Goal: Task Accomplishment & Management: Complete application form

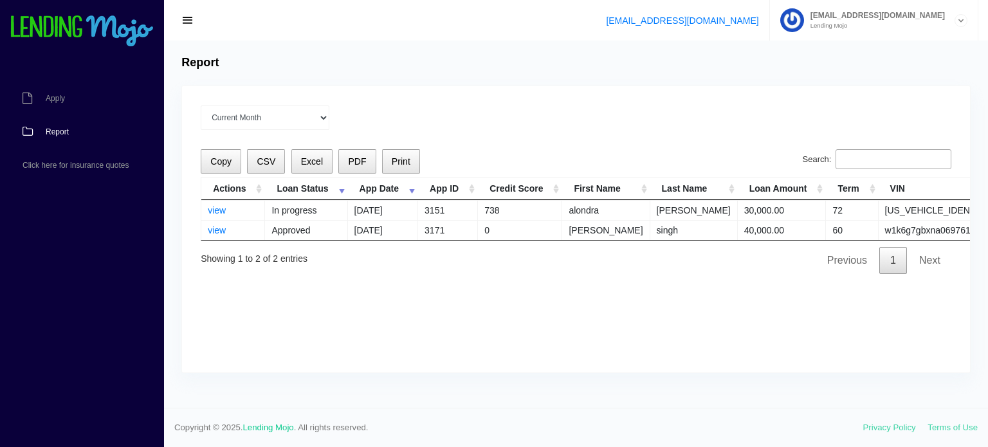
click at [59, 135] on span "Report" at bounding box center [57, 132] width 23 height 8
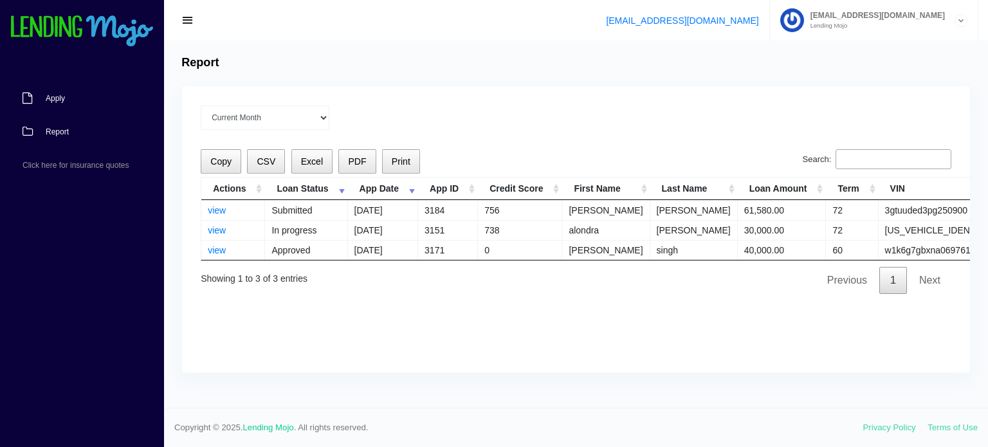
click at [60, 98] on span "Apply" at bounding box center [55, 99] width 19 height 8
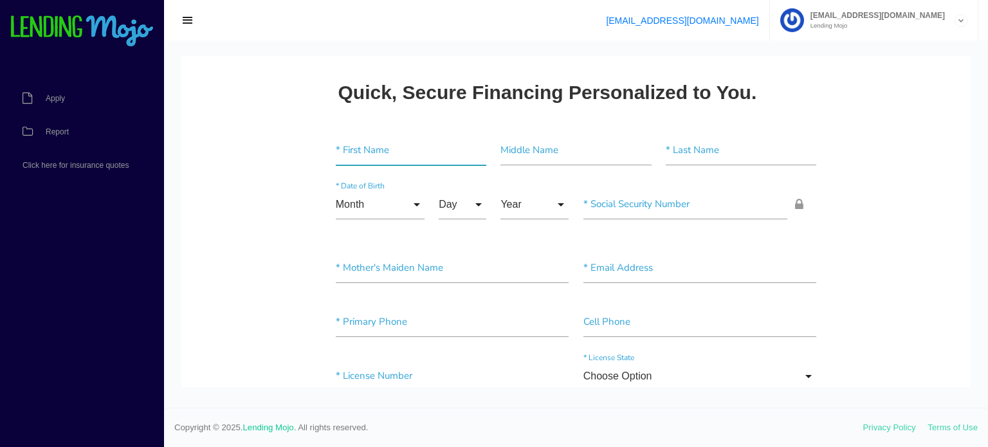
click at [406, 149] on input"] "text" at bounding box center [411, 151] width 150 height 30
type input"] "acosta"
click at [527, 143] on input"] "text" at bounding box center [575, 151] width 150 height 30
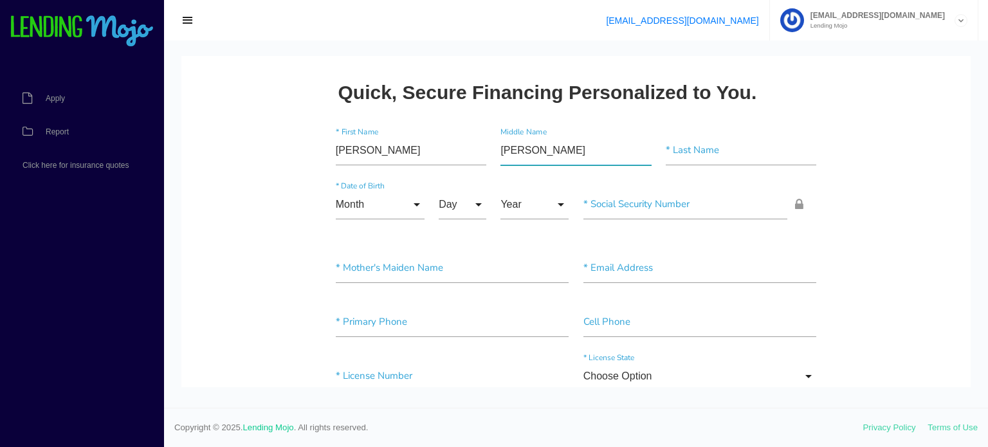
type input"] "cisneros"
click at [681, 151] on input"] "text" at bounding box center [740, 151] width 150 height 30
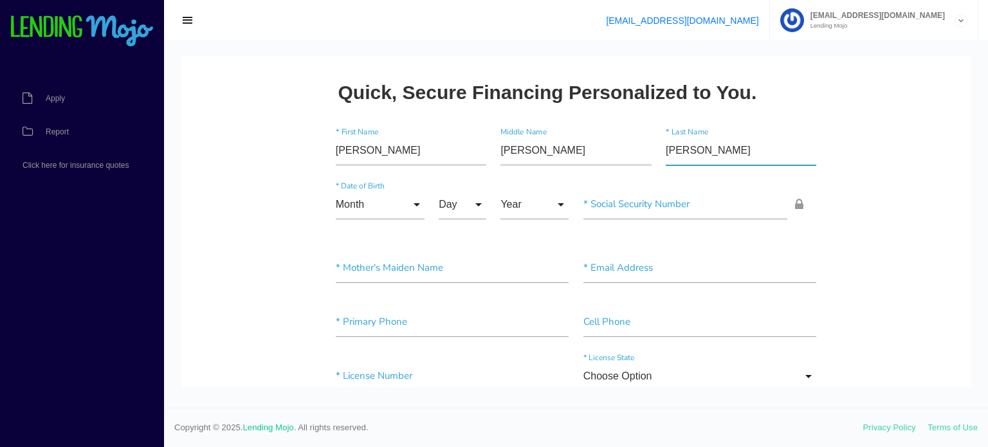
type input"] "madeline"
click at [392, 204] on input "Month" at bounding box center [380, 205] width 89 height 30
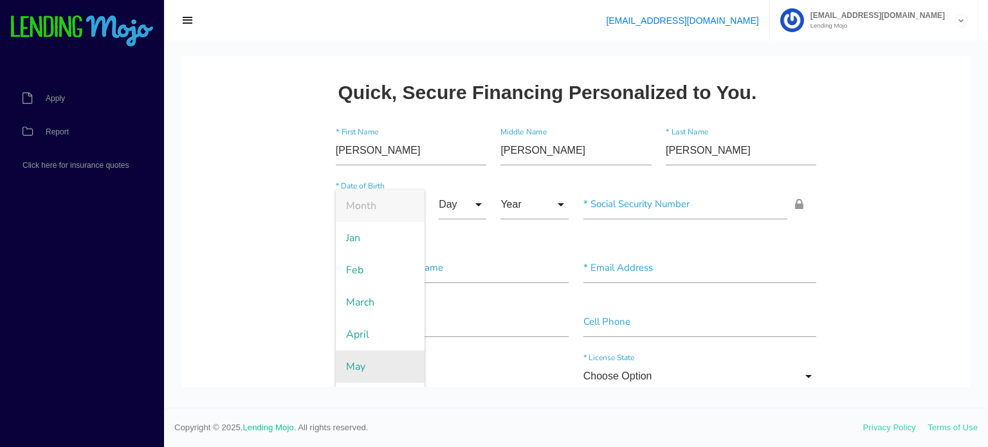
click at [366, 363] on span "May" at bounding box center [380, 366] width 89 height 32
type input "May"
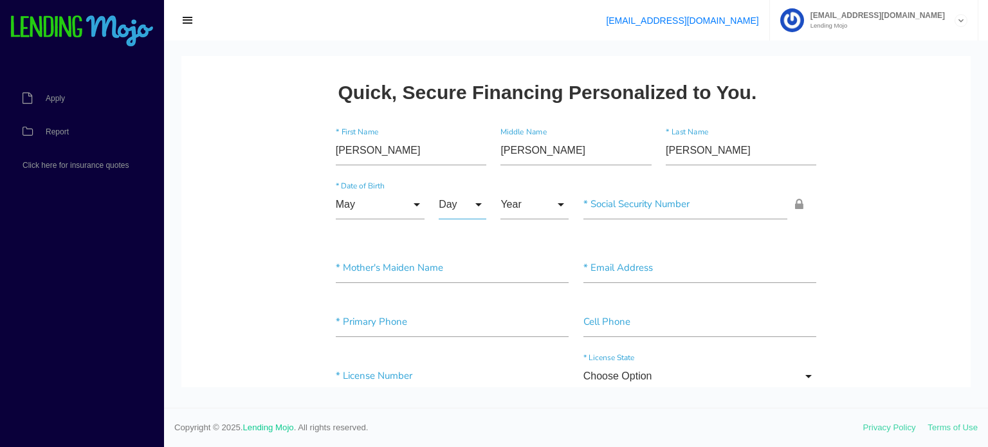
click at [477, 204] on input "Day" at bounding box center [463, 205] width 48 height 30
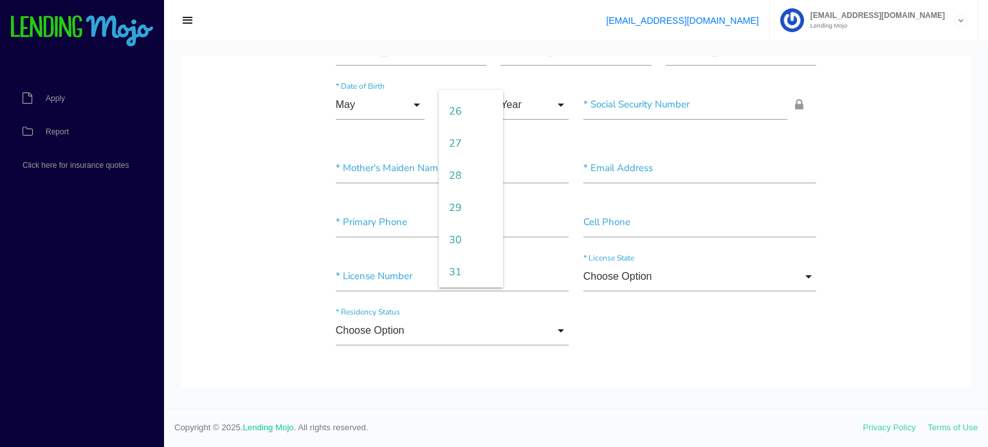
scroll to position [149, 0]
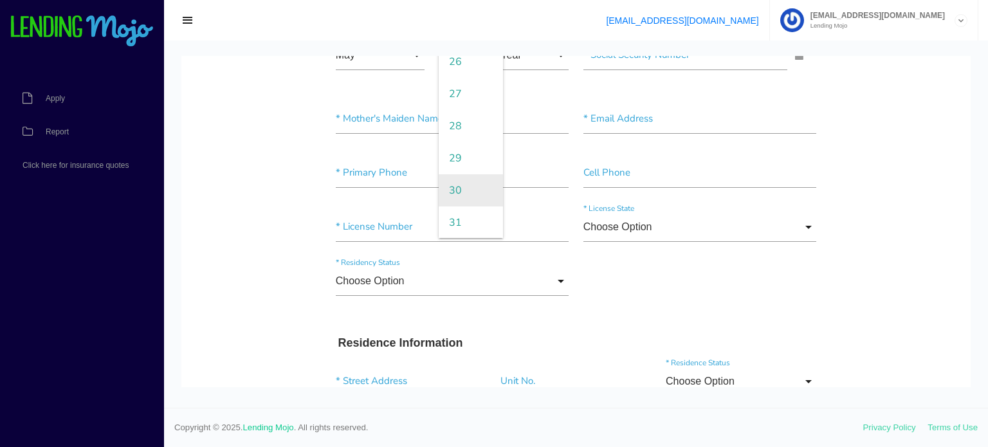
click at [469, 194] on span "30" at bounding box center [471, 190] width 64 height 32
type input "30"
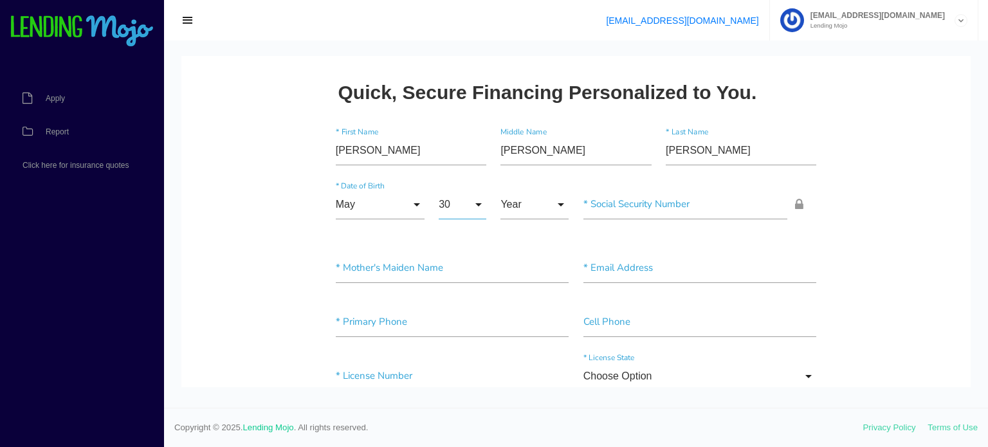
scroll to position [26, 0]
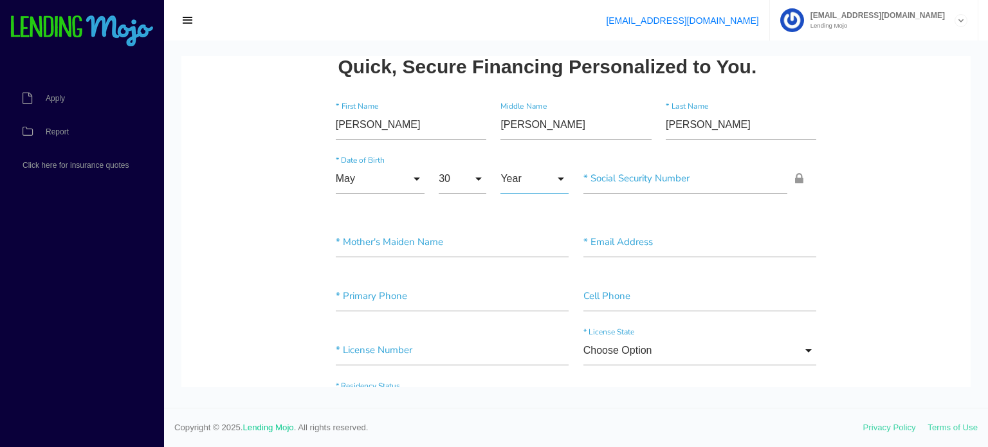
click at [555, 176] on input "Year" at bounding box center [534, 179] width 68 height 30
click at [545, 242] on span "1978" at bounding box center [534, 249] width 68 height 32
type input "1978"
click at [618, 180] on input"] "text" at bounding box center [685, 179] width 204 height 30
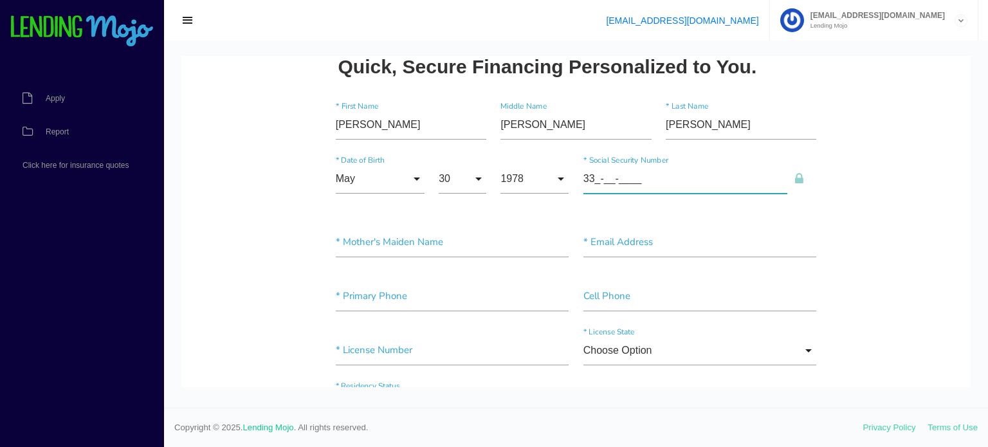
type input"] "3__-__-____"
type input"] "633-13-5603"
click at [373, 241] on input"] "text" at bounding box center [452, 243] width 233 height 30
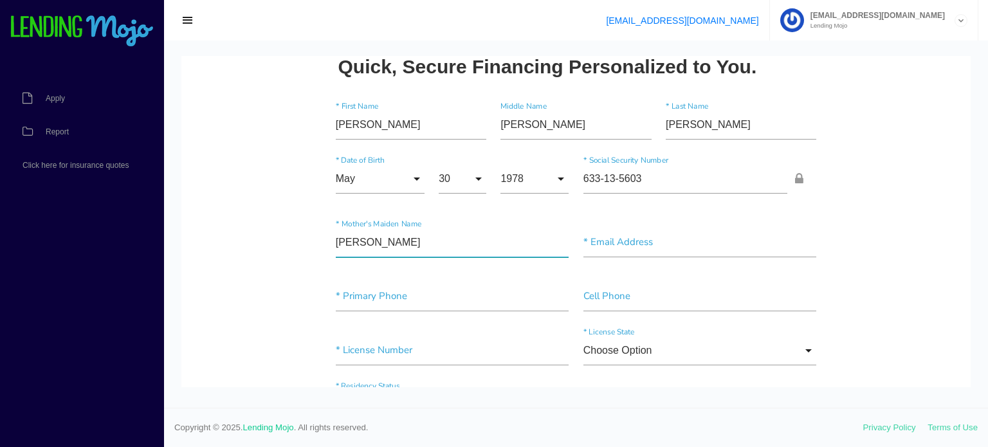
type input"] "madeline acosta cisnero"
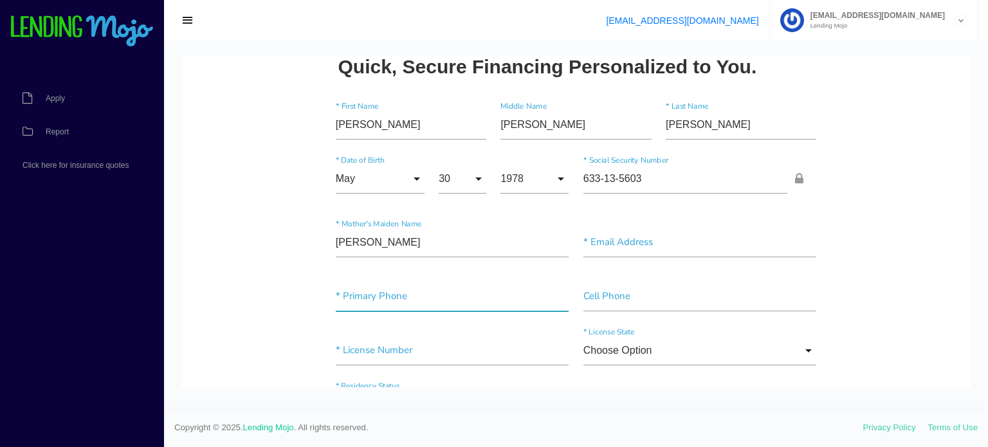
click at [458, 302] on input"] "text" at bounding box center [452, 297] width 233 height 30
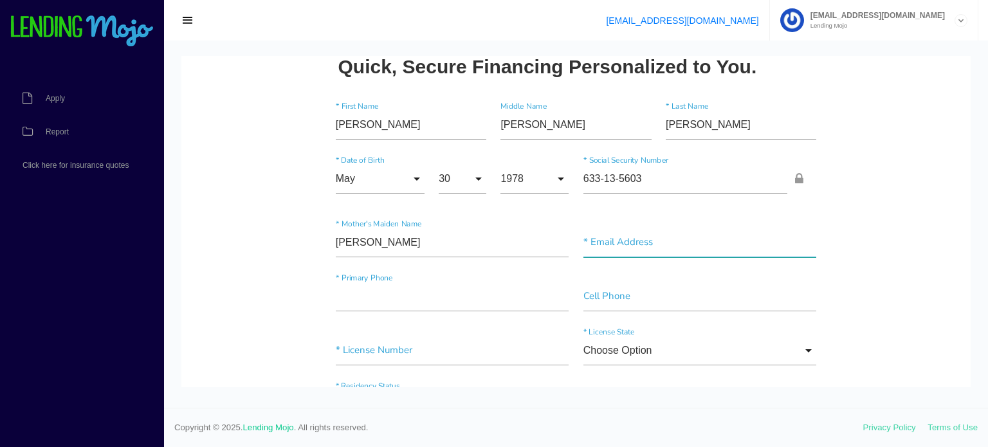
click at [621, 245] on input"] "text" at bounding box center [699, 243] width 233 height 30
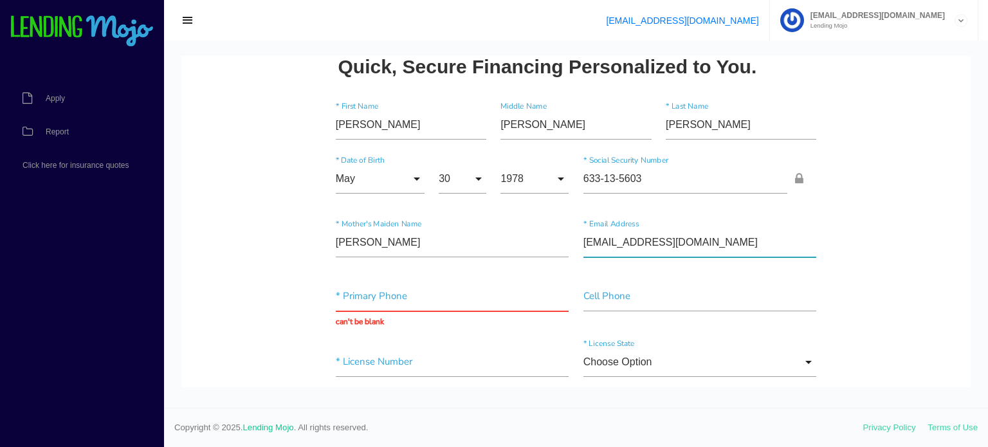
type input"] "suselmalvys@yhoo.com"
click at [446, 309] on input "text" at bounding box center [452, 297] width 233 height 30
type input "(813) 369-0553"
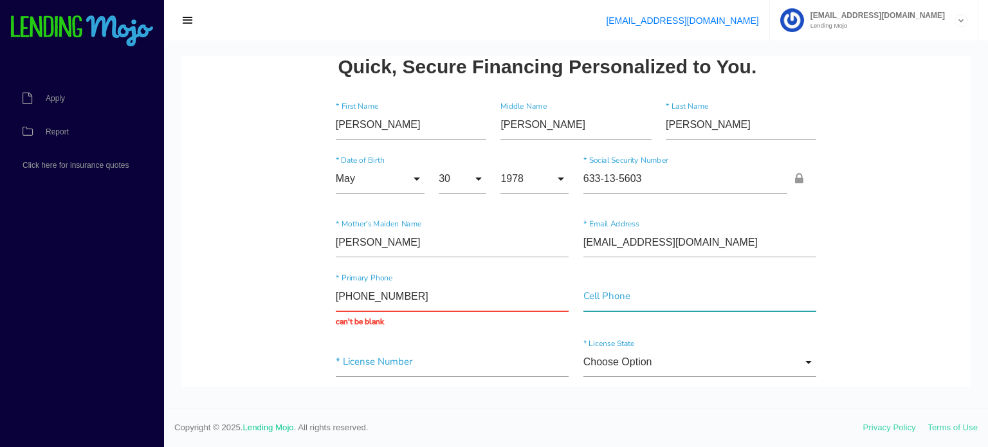
click at [793, 299] on input"] "text" at bounding box center [699, 297] width 233 height 30
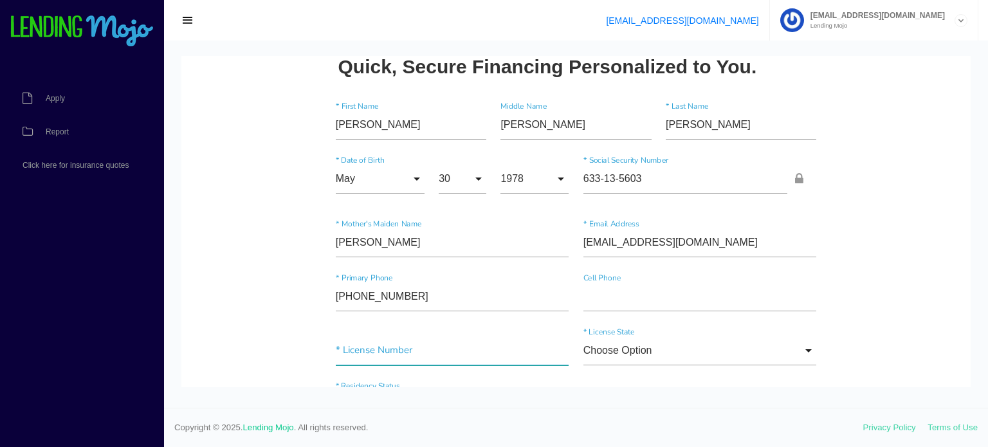
click at [415, 351] on input"] "text" at bounding box center [452, 351] width 233 height 30
type input"] "a223540786900"
click at [810, 345] on input "Choose Option" at bounding box center [699, 351] width 233 height 30
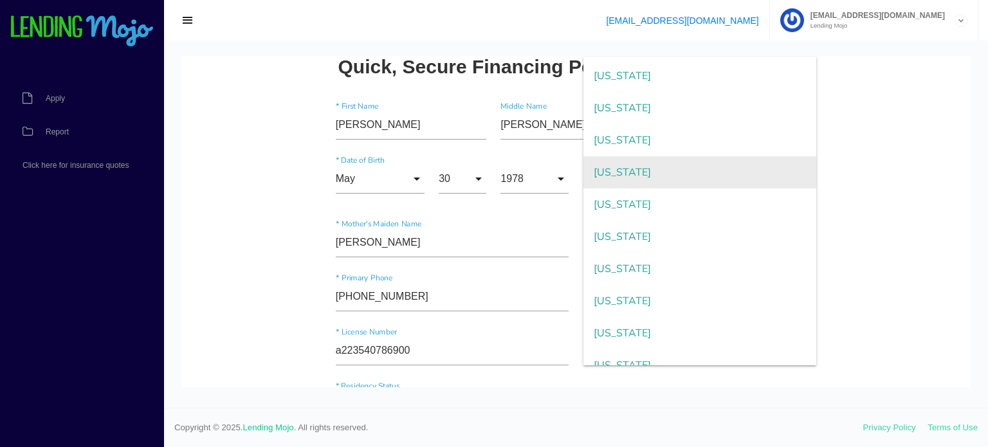
scroll to position [903, 0]
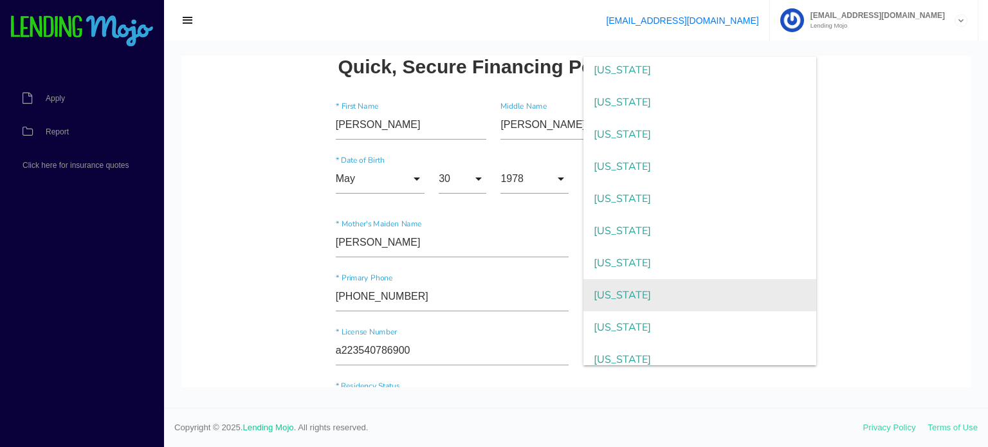
click at [662, 299] on span "New York" at bounding box center [699, 295] width 233 height 32
type input "New York"
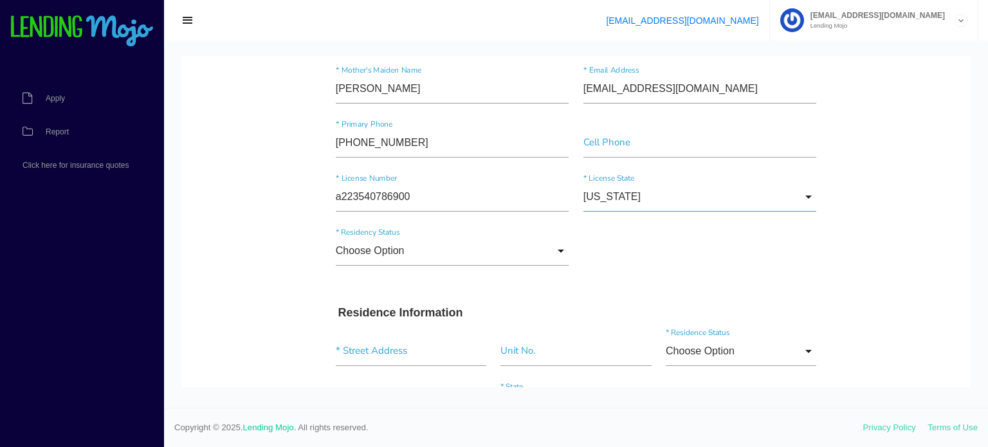
scroll to position [198, 0]
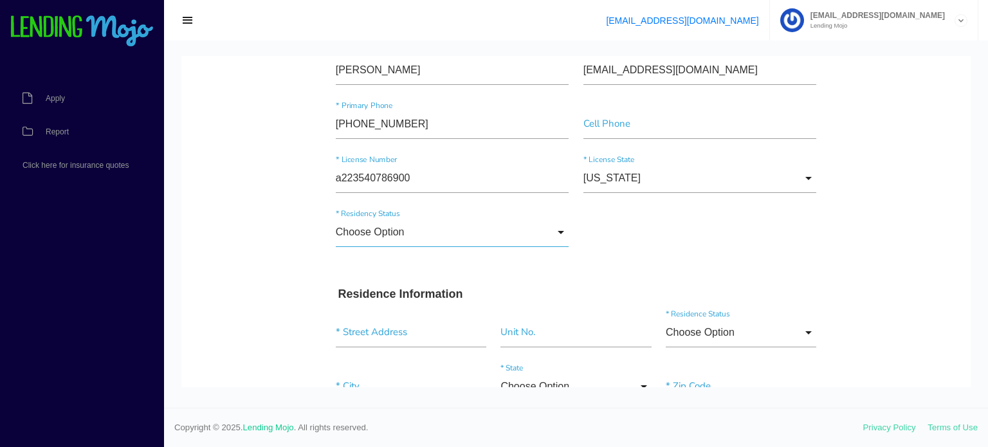
click at [560, 229] on input "Choose Option" at bounding box center [452, 232] width 233 height 30
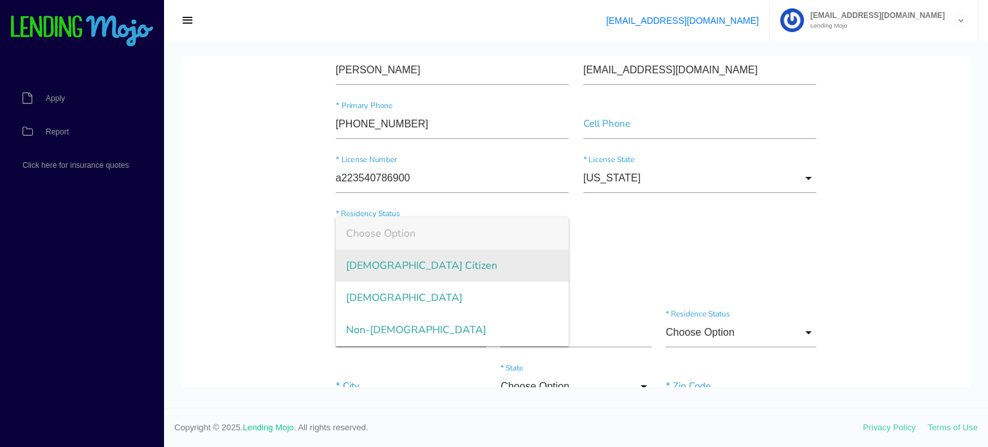
click at [517, 265] on span "US Citizen" at bounding box center [452, 265] width 233 height 32
type input "US Citizen"
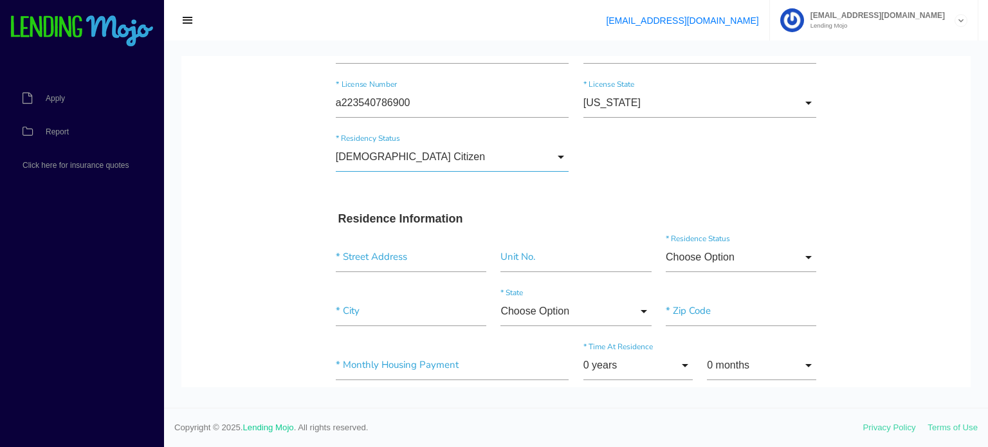
scroll to position [293, 0]
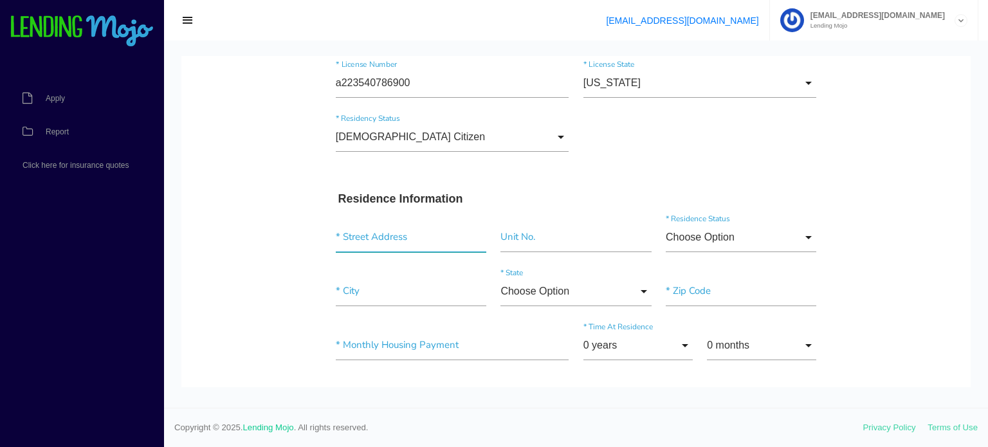
click at [394, 238] on input "text" at bounding box center [411, 237] width 150 height 30
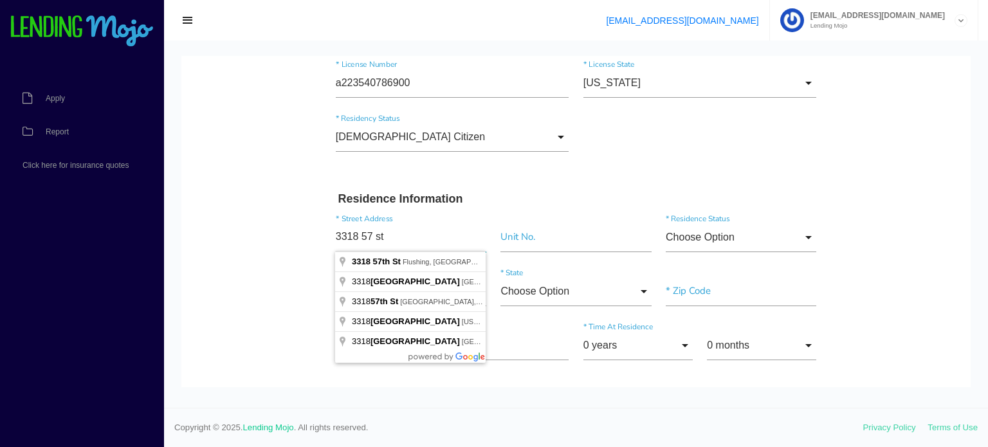
type input "3318 57 st"
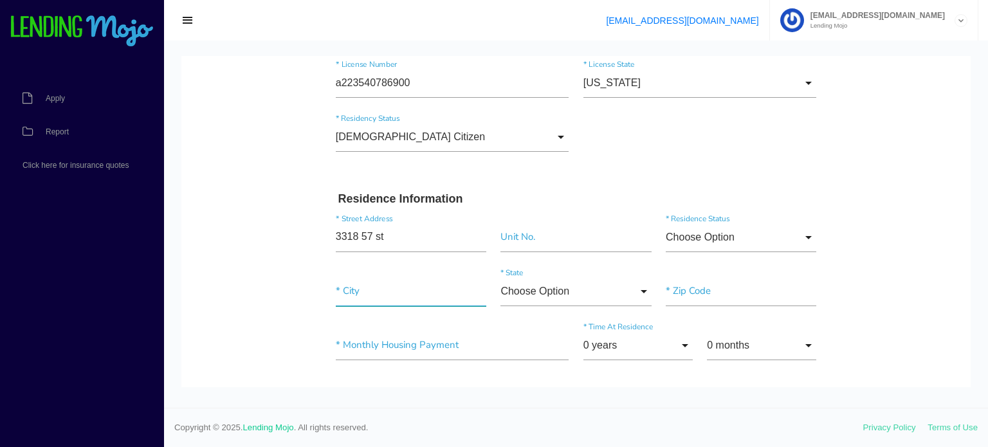
click at [352, 296] on input"] "text" at bounding box center [411, 291] width 150 height 30
type input"] "woodside"
click at [813, 233] on input "Choose Option" at bounding box center [740, 237] width 150 height 30
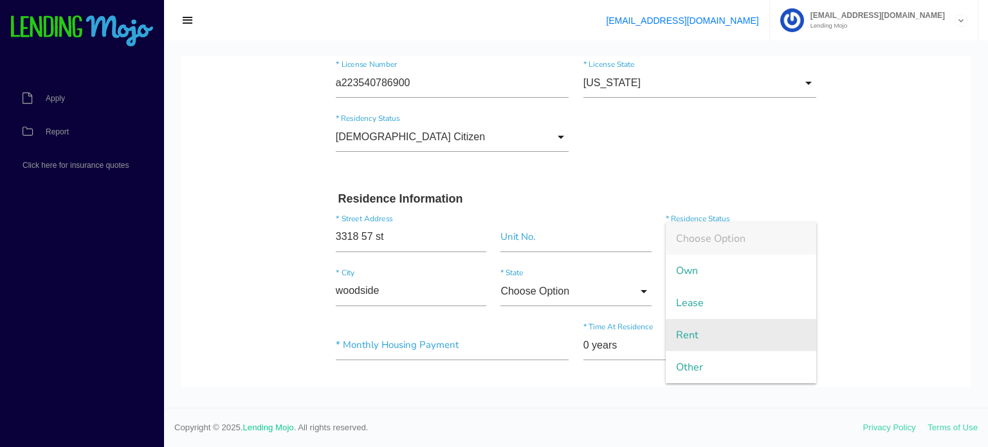
click at [719, 324] on span "Rent" at bounding box center [740, 335] width 150 height 32
type input "Rent"
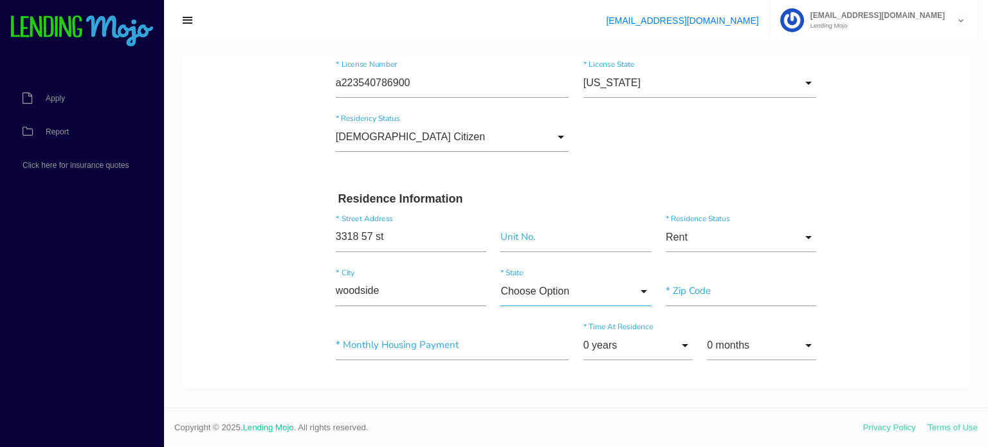
click at [642, 288] on input "Choose Option" at bounding box center [575, 291] width 150 height 30
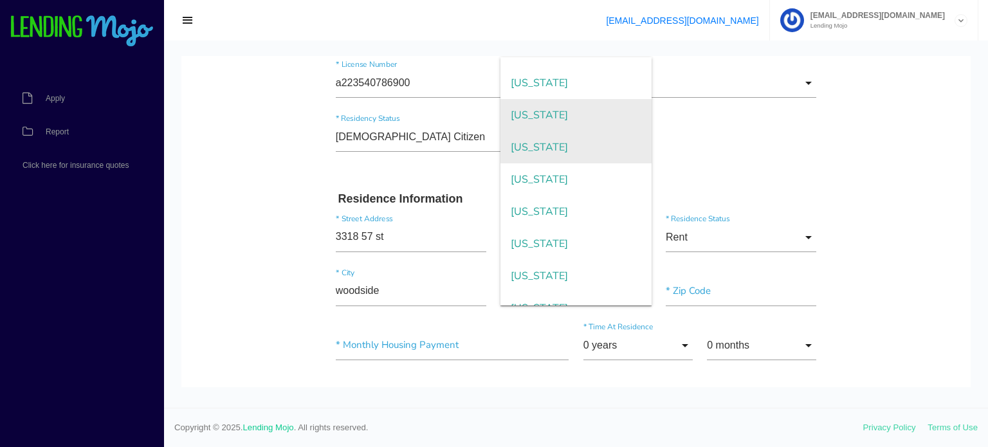
scroll to position [923, 0]
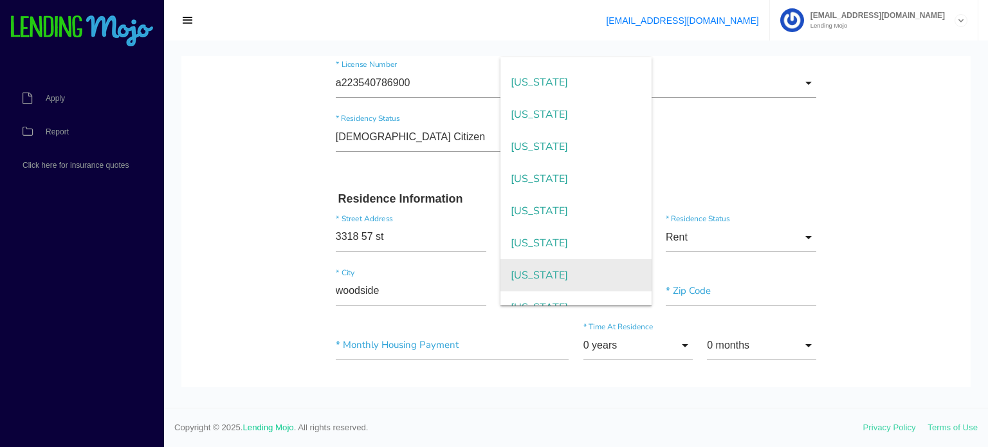
click at [565, 278] on span "New York" at bounding box center [575, 275] width 150 height 32
type input "New York"
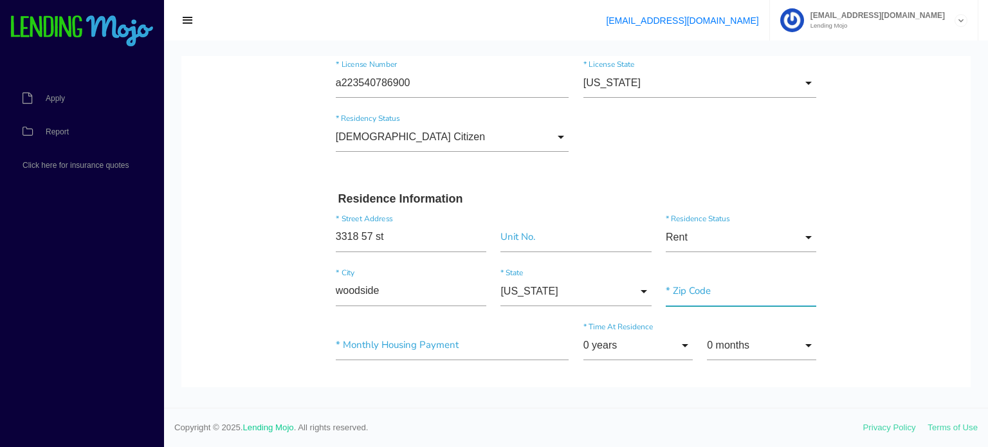
click at [709, 291] on input"] "text" at bounding box center [740, 291] width 150 height 30
type input"] "11377"
click at [683, 343] on input "0 years" at bounding box center [637, 345] width 109 height 30
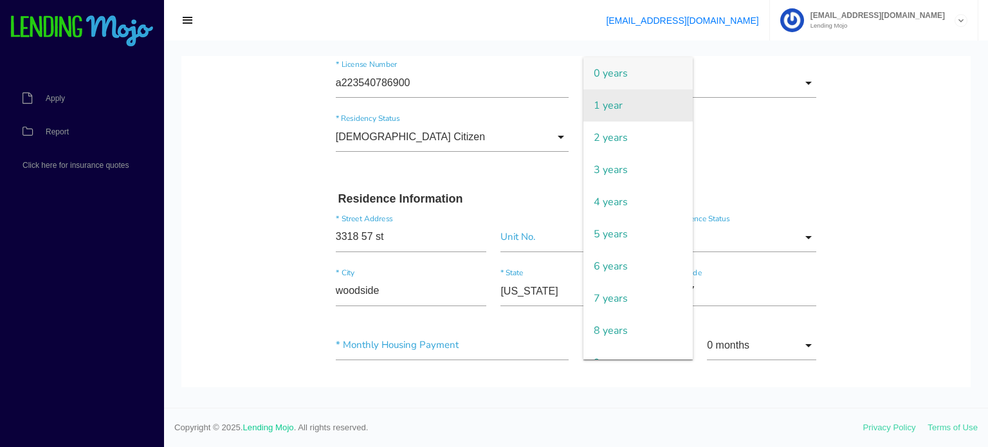
click at [628, 95] on span "1 year" at bounding box center [637, 105] width 109 height 32
type input "1 year"
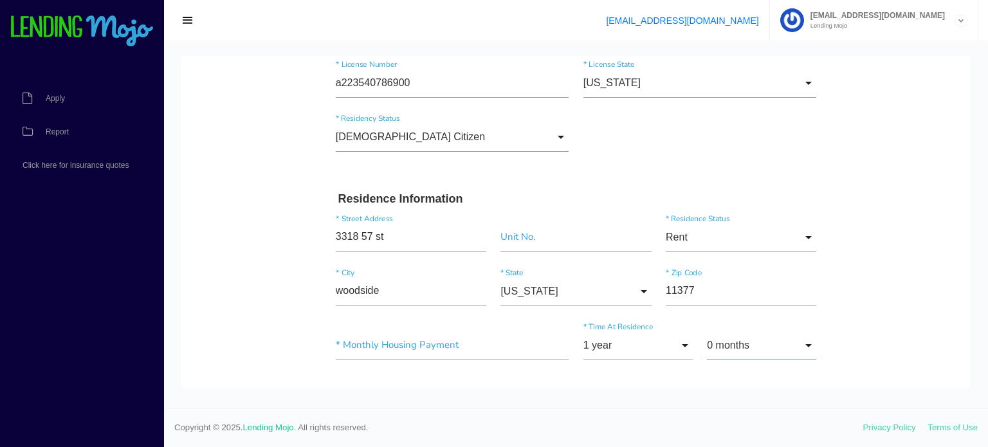
click at [808, 345] on input "0 months" at bounding box center [761, 345] width 109 height 30
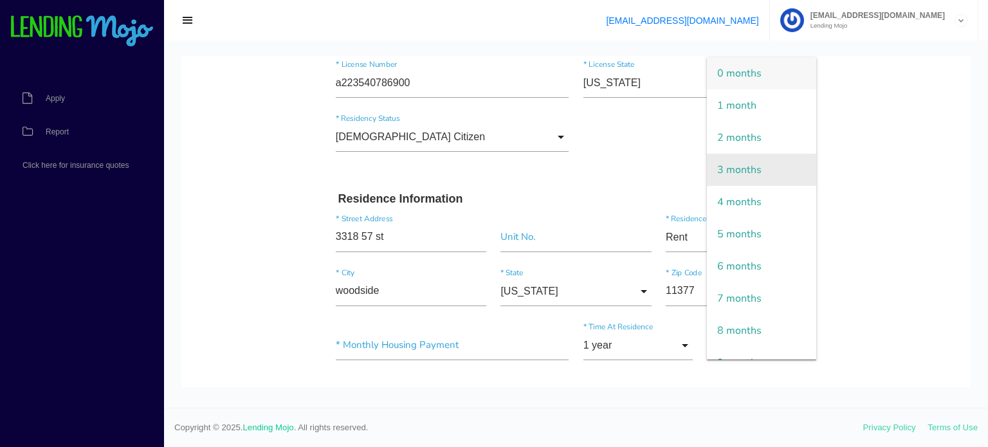
click at [773, 168] on span "3 months" at bounding box center [761, 170] width 109 height 32
type input "3 months"
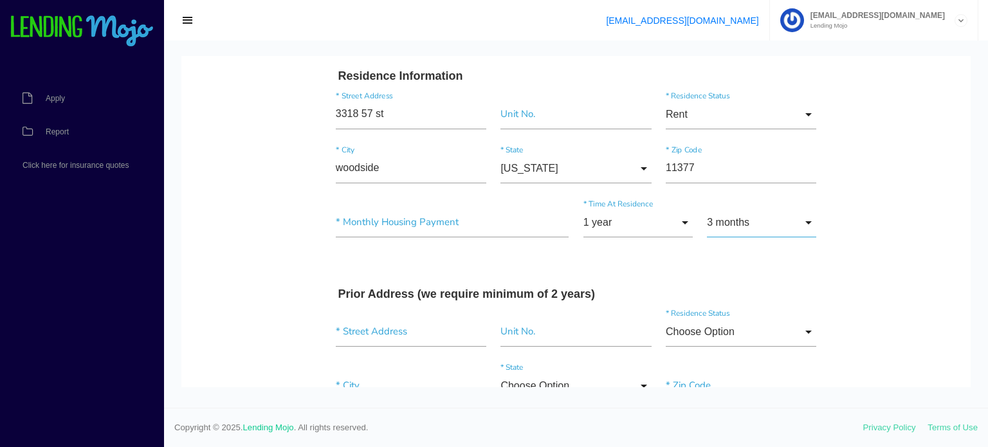
scroll to position [415, 0]
click at [687, 219] on input "1 year" at bounding box center [637, 223] width 109 height 30
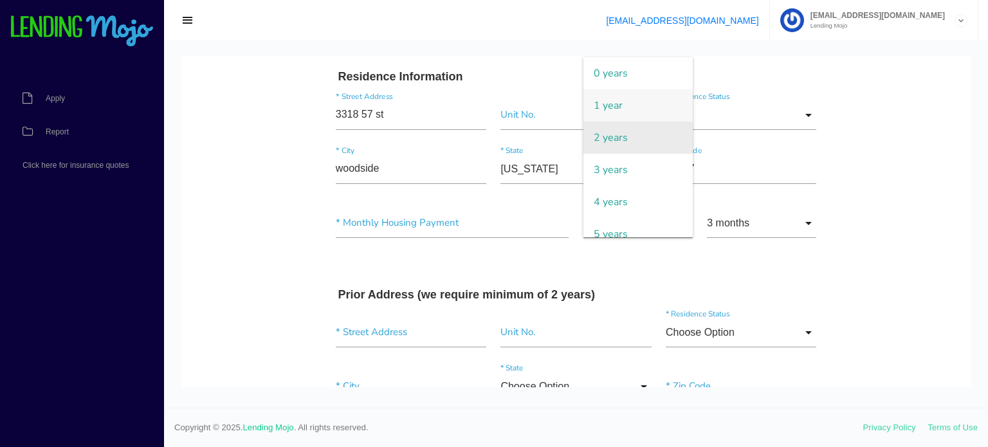
click at [626, 134] on span "2 years" at bounding box center [637, 138] width 109 height 32
type input "2 years"
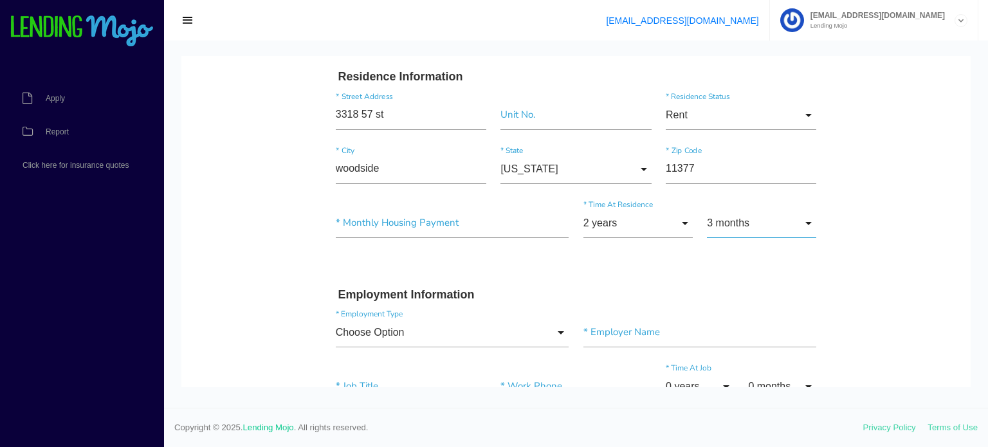
click at [811, 221] on input "3 months" at bounding box center [761, 223] width 109 height 30
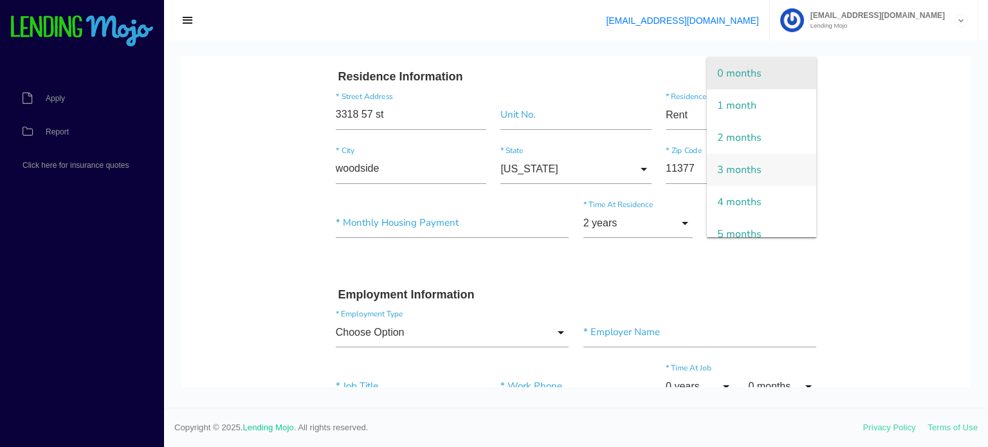
click at [763, 73] on span "0 months" at bounding box center [761, 73] width 109 height 32
type input "0 months"
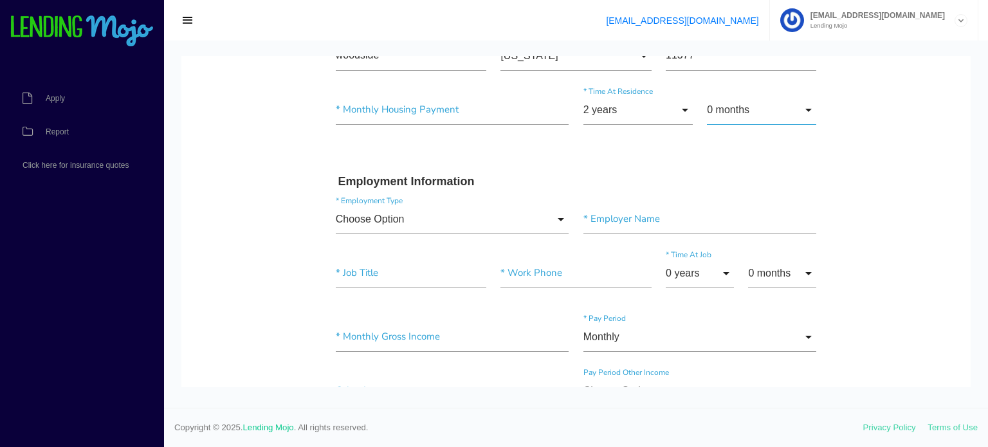
scroll to position [532, 0]
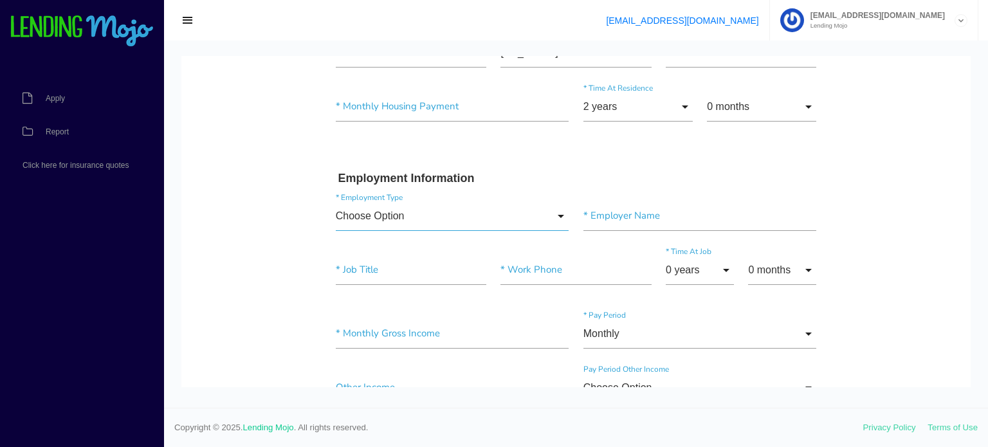
click at [559, 215] on input "Choose Option" at bounding box center [452, 216] width 233 height 30
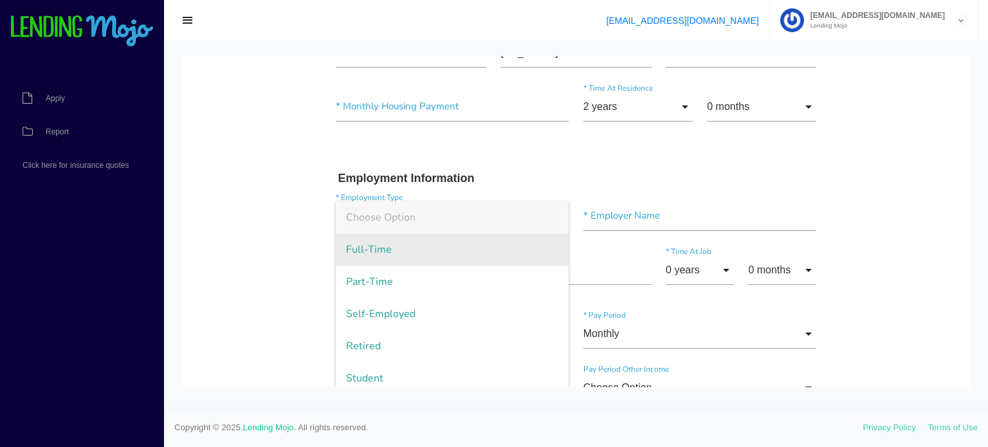
click at [508, 249] on span "Full-Time" at bounding box center [452, 249] width 233 height 32
type input "Full-Time"
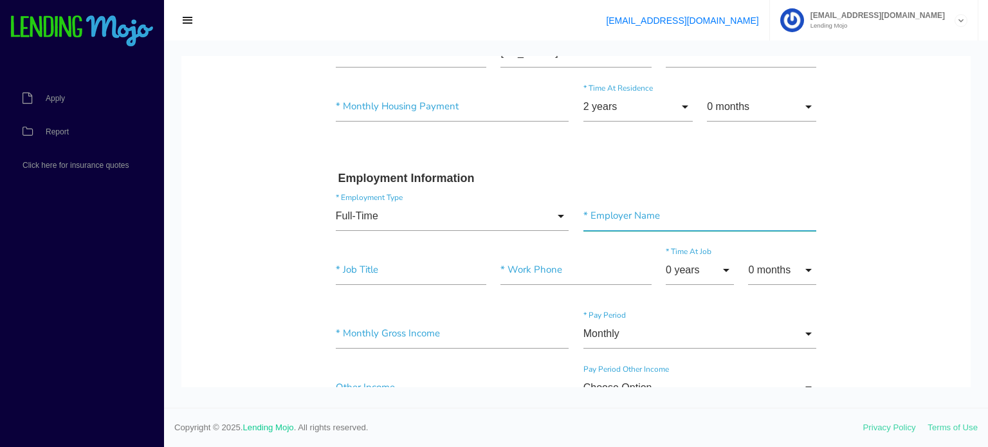
click at [613, 211] on input"] "text" at bounding box center [699, 216] width 233 height 30
type input"] "moretti auto spa"
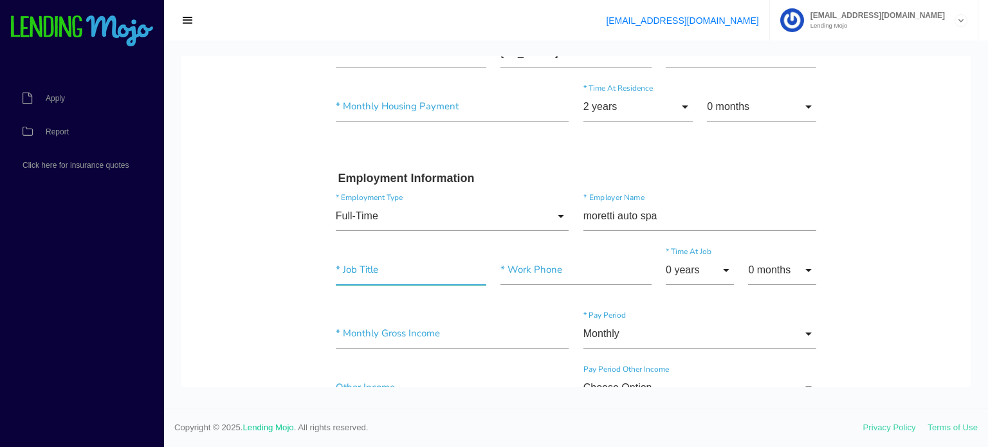
click at [367, 268] on input"] "text" at bounding box center [411, 270] width 150 height 30
type input"] "manger"
click at [533, 269] on input"] "text" at bounding box center [575, 270] width 150 height 30
type input"] "(347) 691-2127"
click at [728, 267] on input "0 years" at bounding box center [699, 270] width 68 height 30
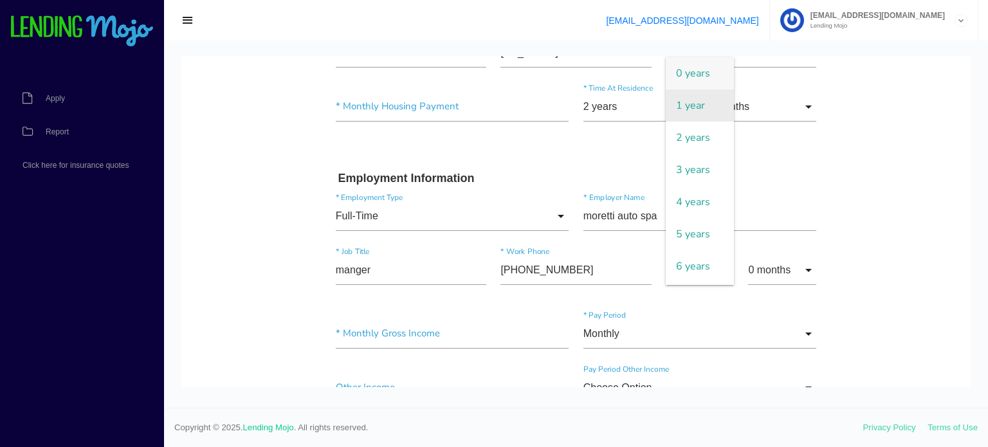
click at [701, 114] on span "1 year" at bounding box center [699, 105] width 68 height 32
type input "1 year"
click at [812, 264] on input "0 months" at bounding box center [782, 270] width 68 height 30
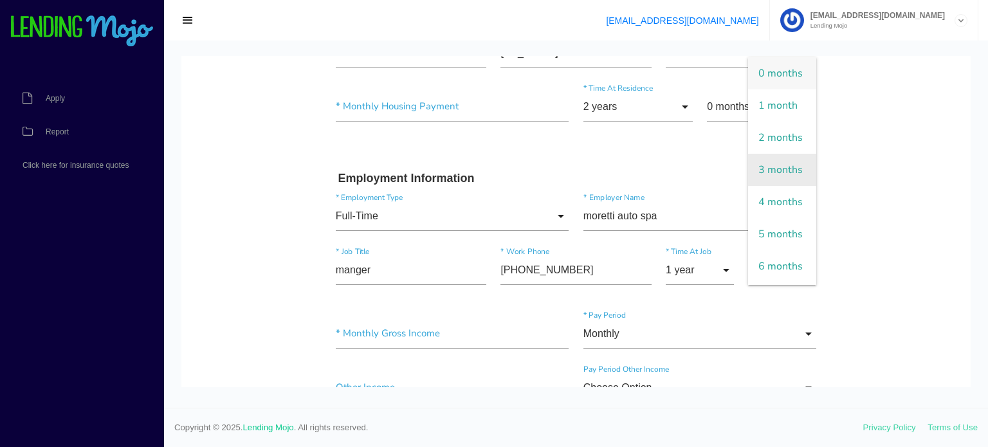
click at [796, 160] on span "3 months" at bounding box center [782, 170] width 68 height 32
type input "3 months"
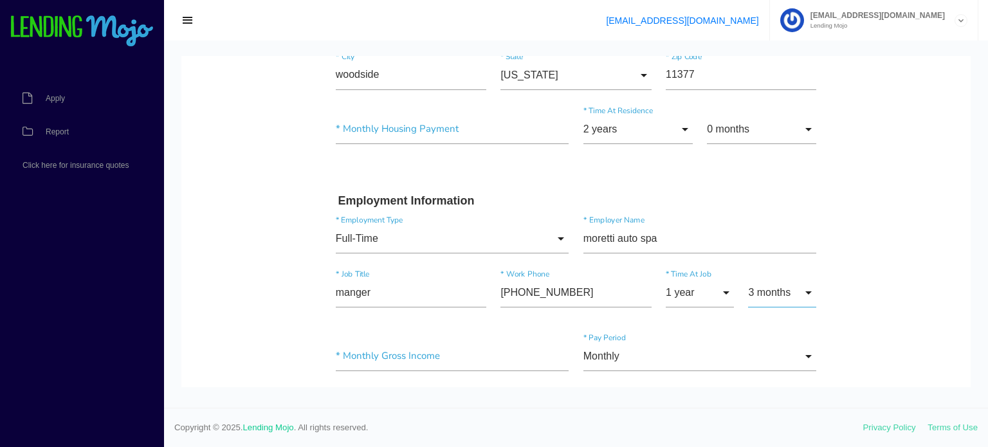
scroll to position [508, 0]
click at [728, 292] on input "1 year" at bounding box center [699, 294] width 68 height 30
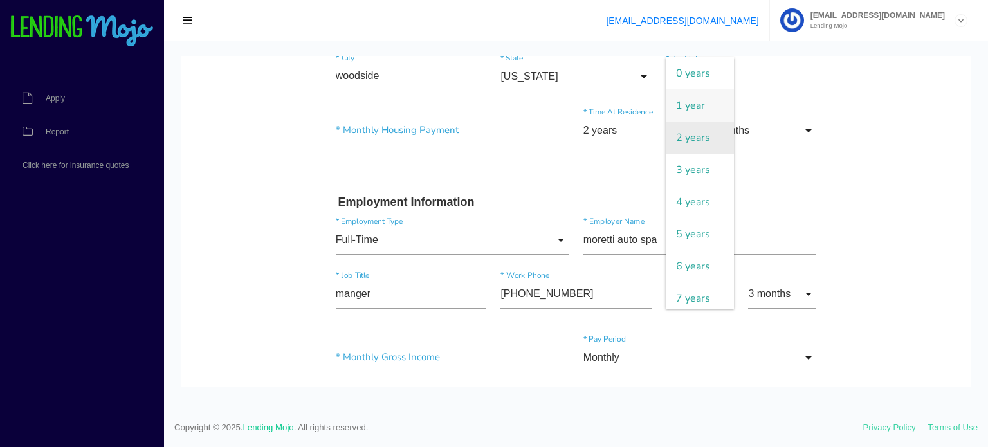
click at [696, 134] on span "2 years" at bounding box center [699, 138] width 68 height 32
type input "2 years"
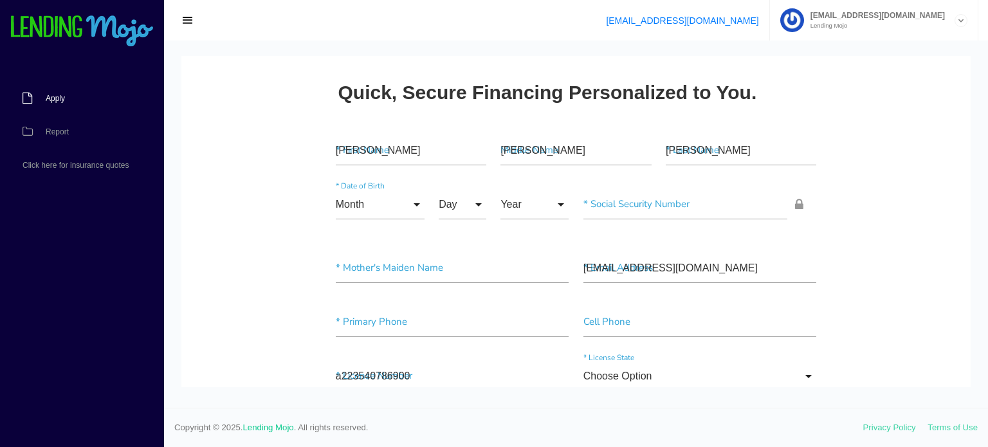
click at [55, 102] on span "Apply" at bounding box center [55, 99] width 19 height 8
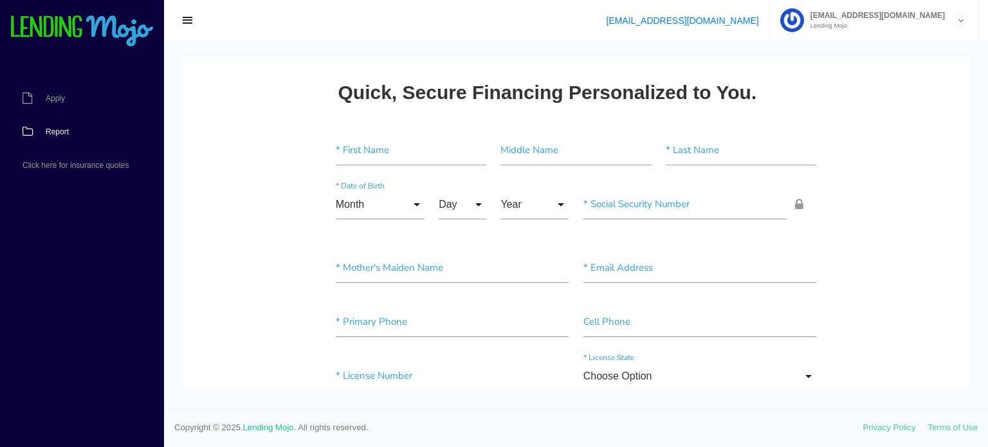
click at [63, 131] on span "Report" at bounding box center [57, 132] width 23 height 8
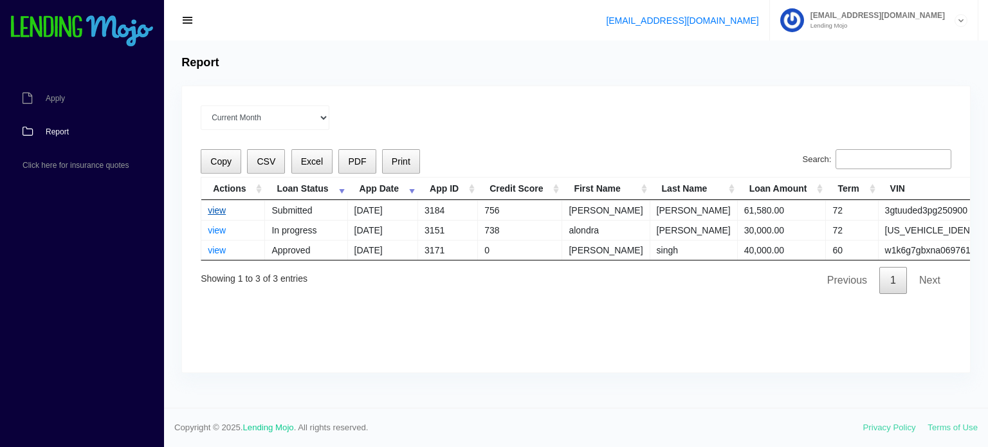
click at [216, 210] on link "view" at bounding box center [217, 210] width 18 height 10
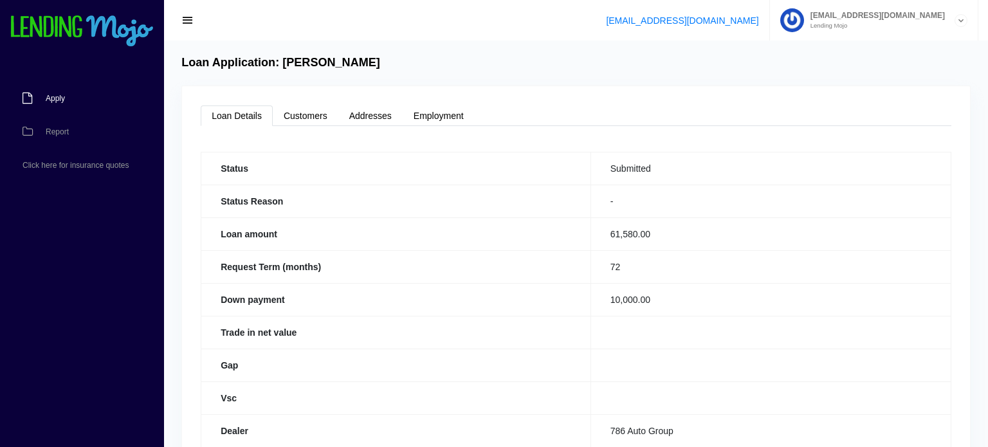
click at [57, 96] on span "Apply" at bounding box center [55, 99] width 19 height 8
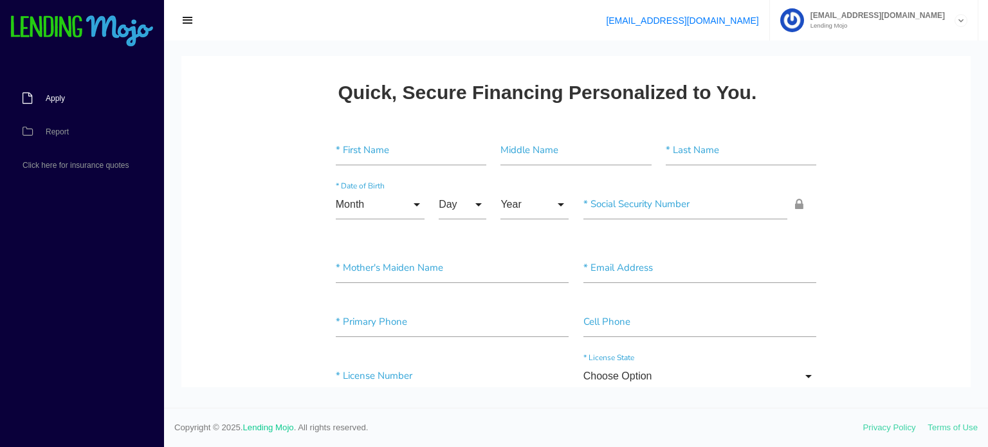
click at [57, 101] on span "Apply" at bounding box center [55, 99] width 19 height 8
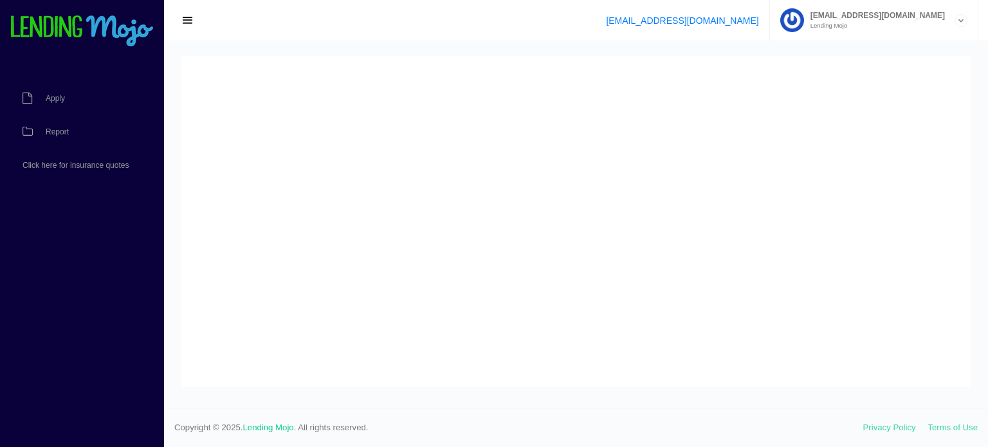
click at [51, 135] on span "Report" at bounding box center [57, 132] width 23 height 8
